Goal: Task Accomplishment & Management: Complete application form

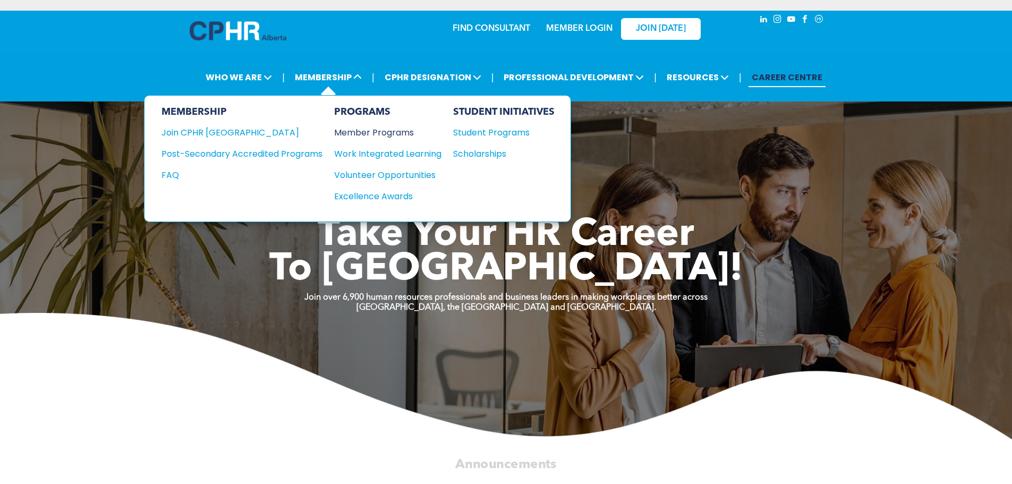
click at [350, 132] on div "Member Programs" at bounding box center [382, 132] width 97 height 13
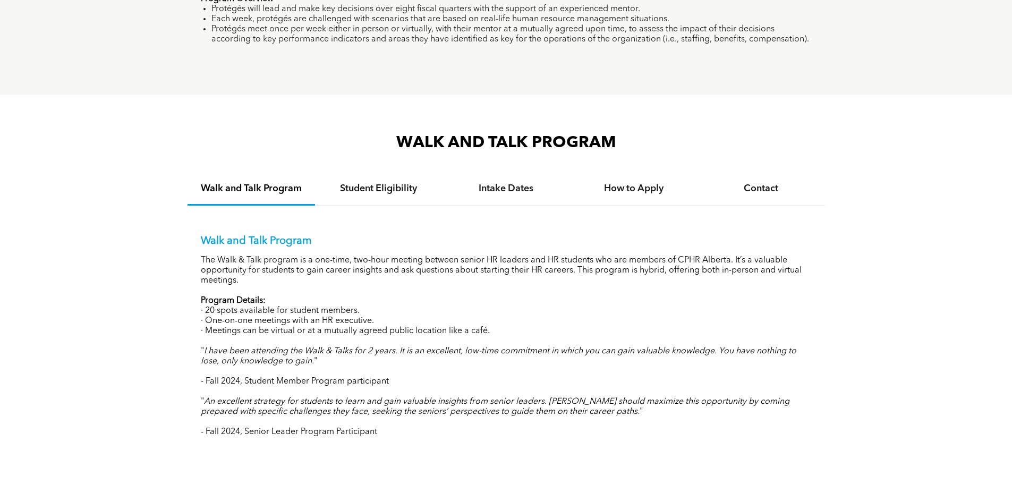
scroll to position [1010, 0]
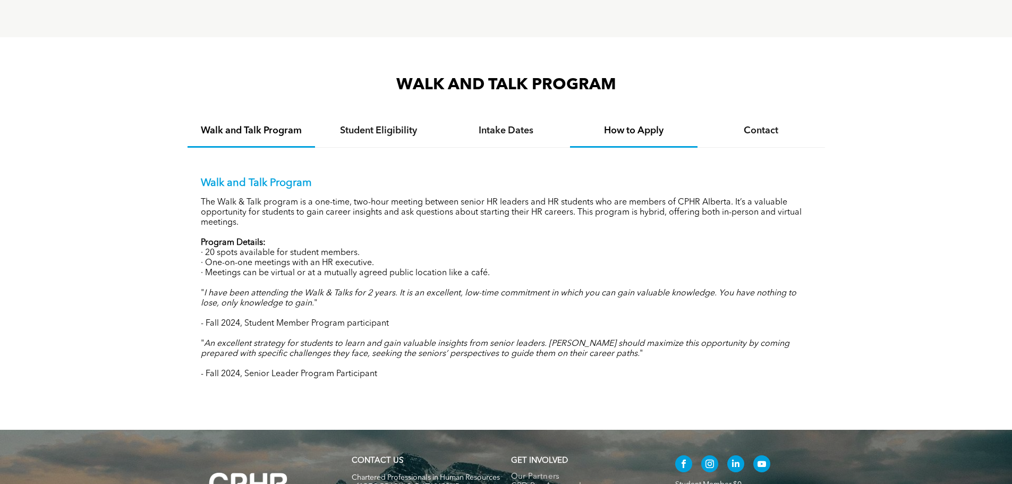
drag, startPoint x: 661, startPoint y: 127, endPoint x: 619, endPoint y: 139, distance: 43.6
click at [661, 128] on h4 "How to Apply" at bounding box center [634, 131] width 108 height 12
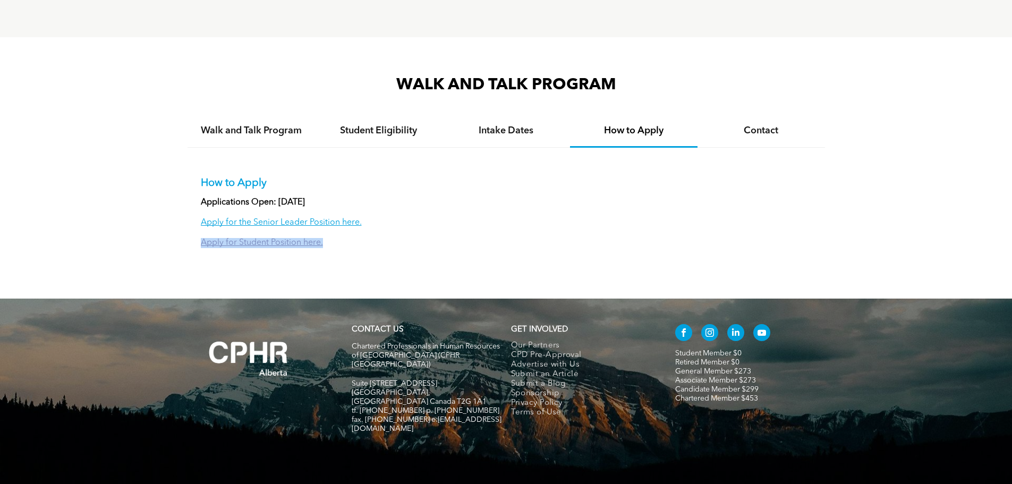
drag, startPoint x: 328, startPoint y: 241, endPoint x: 249, endPoint y: 240, distance: 79.7
click at [204, 241] on p "Apply for Student Position here." at bounding box center [506, 243] width 611 height 10
click at [259, 239] on link "Apply for Student Position here." at bounding box center [262, 243] width 122 height 9
click at [299, 219] on link "Apply for the Senior Leader Position here." at bounding box center [281, 222] width 161 height 9
